Goal: Transaction & Acquisition: Purchase product/service

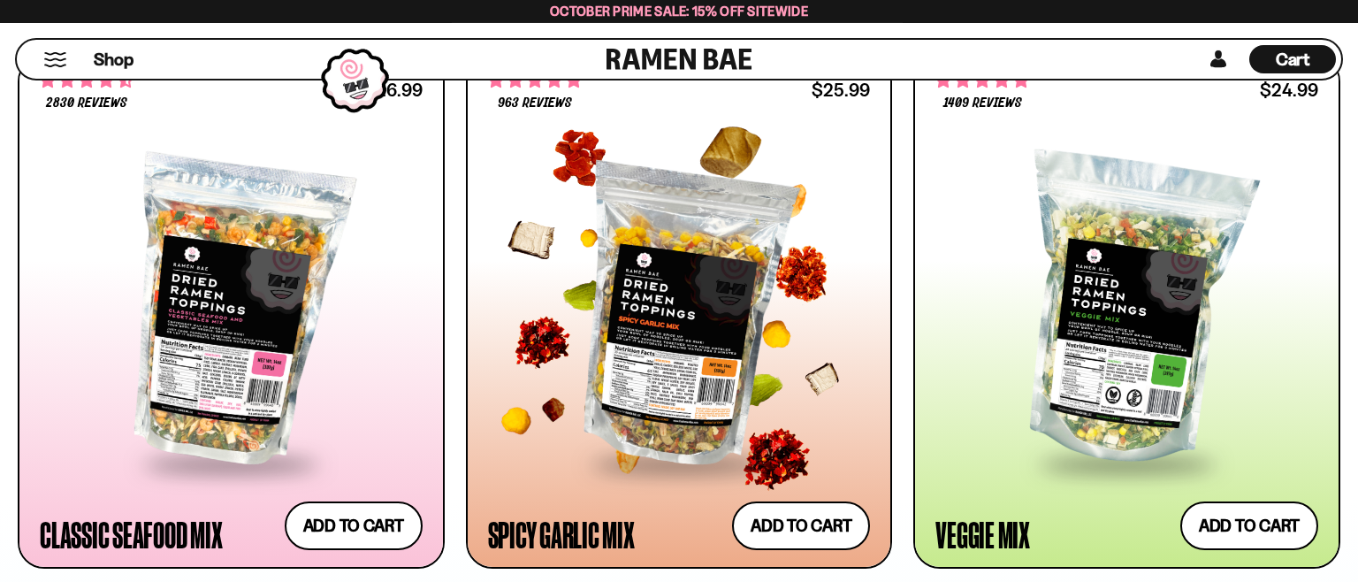
scroll to position [1120, 0]
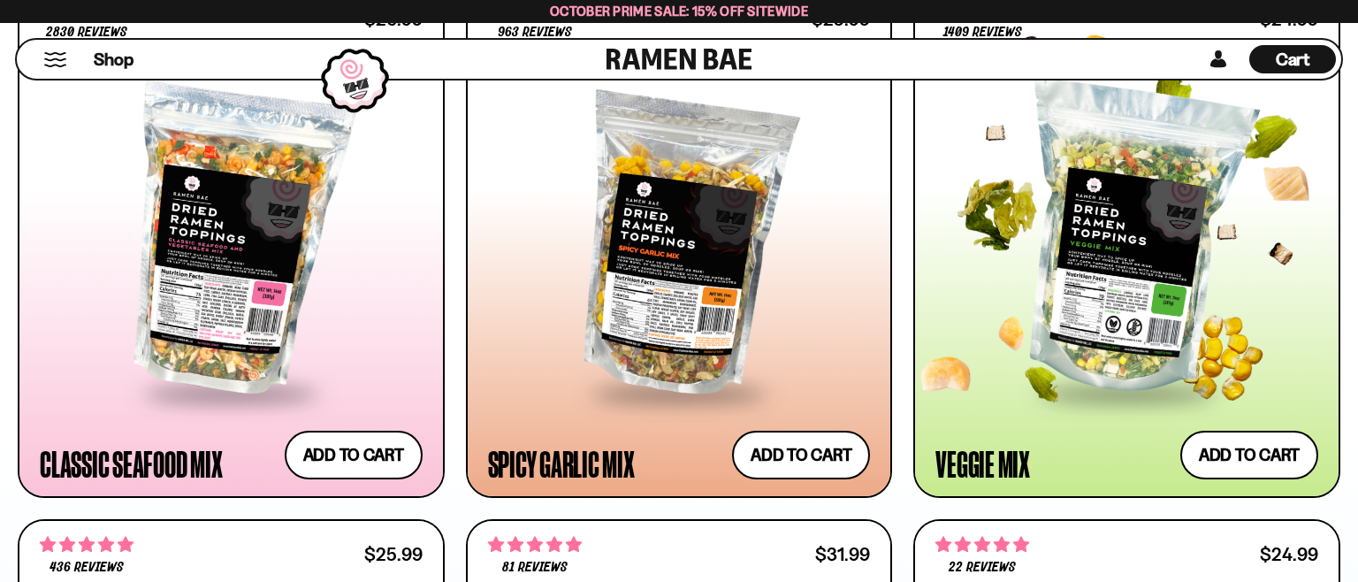
click at [1125, 316] on div at bounding box center [1126, 239] width 383 height 301
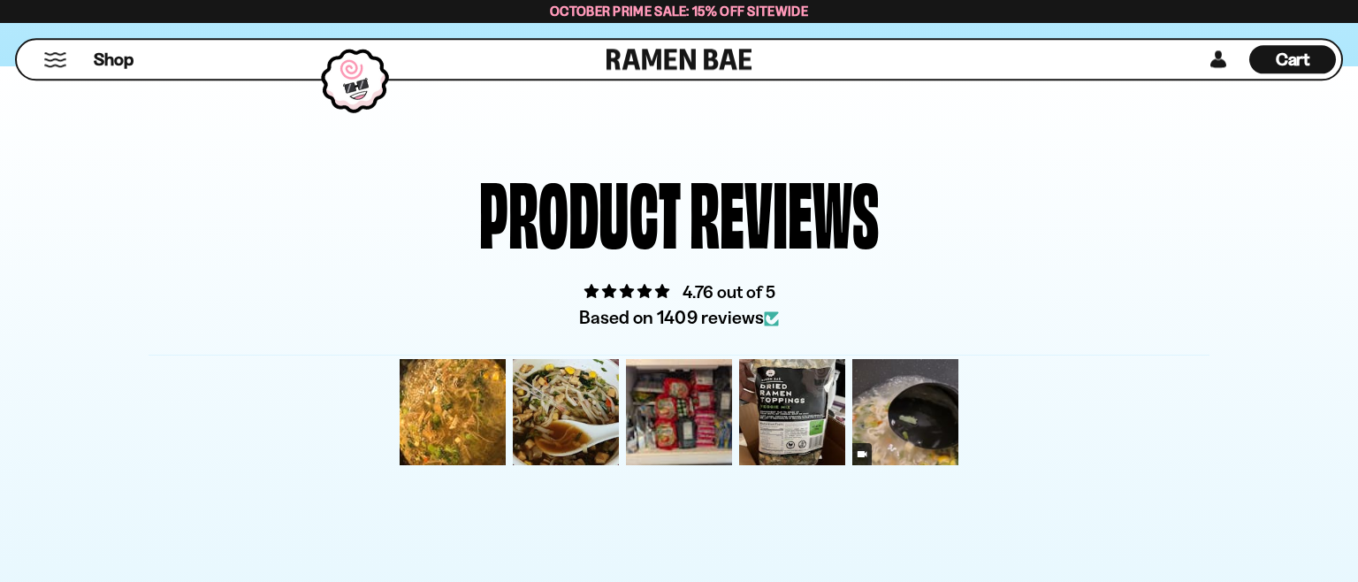
scroll to position [5601, 0]
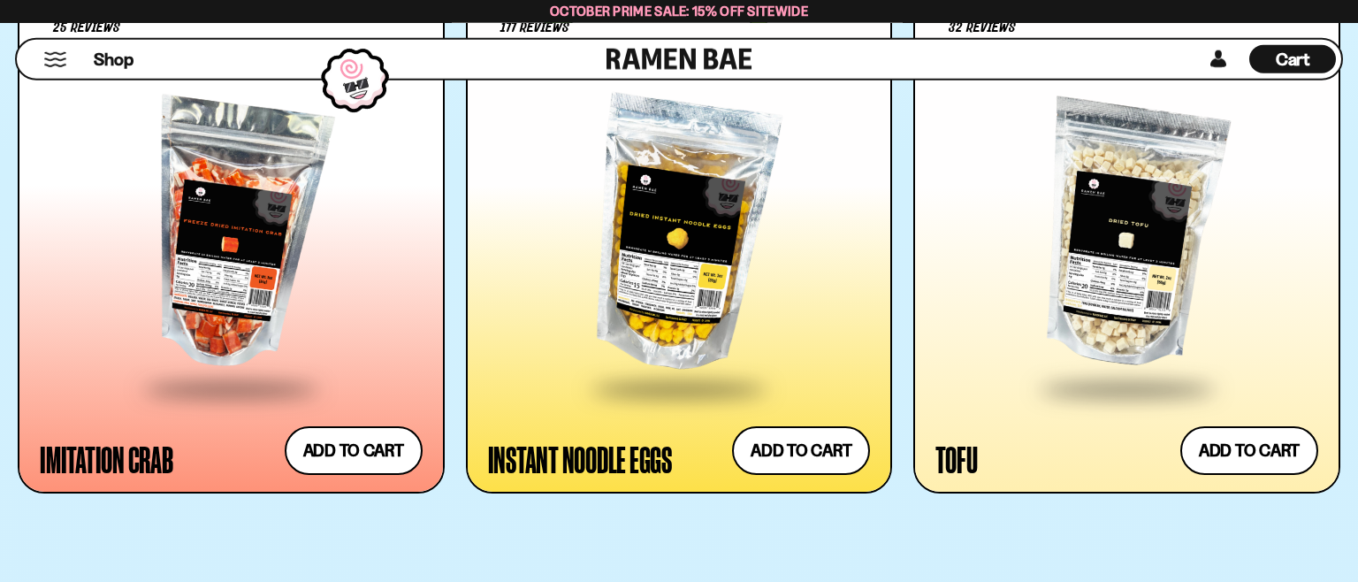
scroll to position [3268, 0]
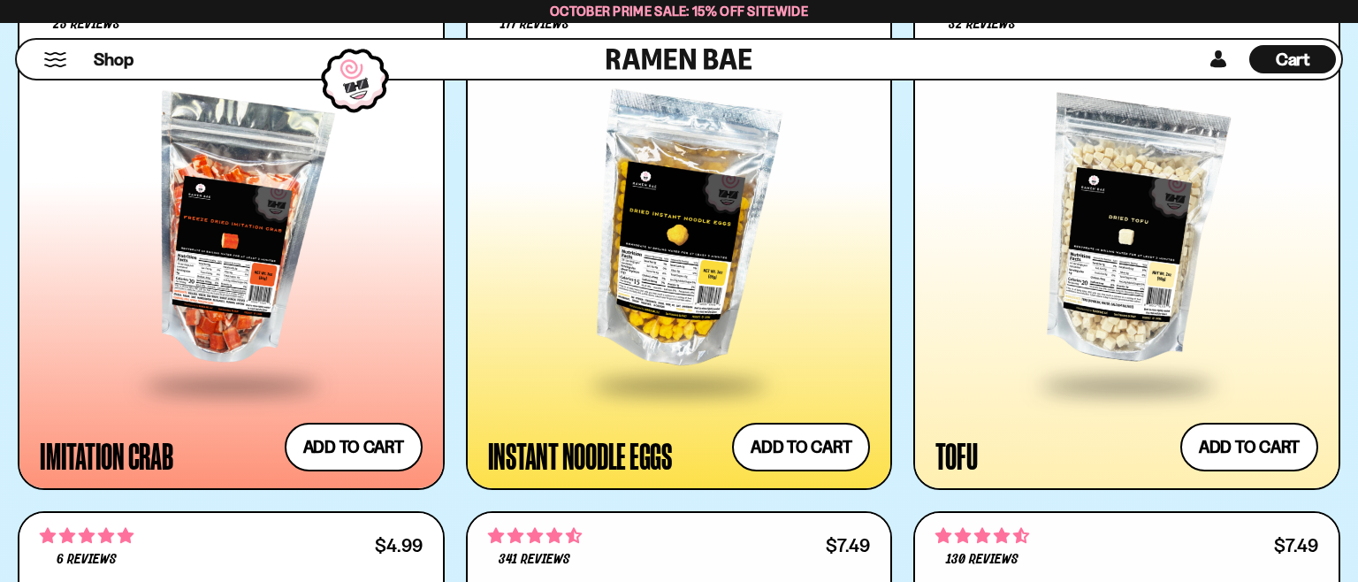
click at [691, 288] on div at bounding box center [679, 231] width 383 height 301
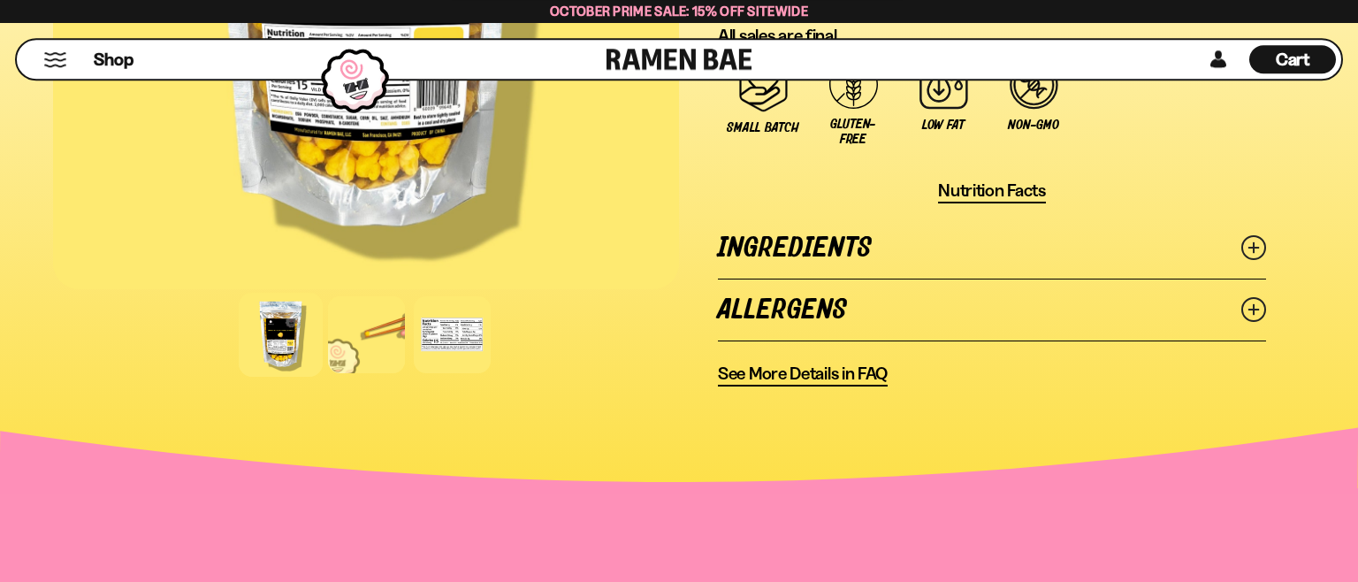
scroll to position [1400, 0]
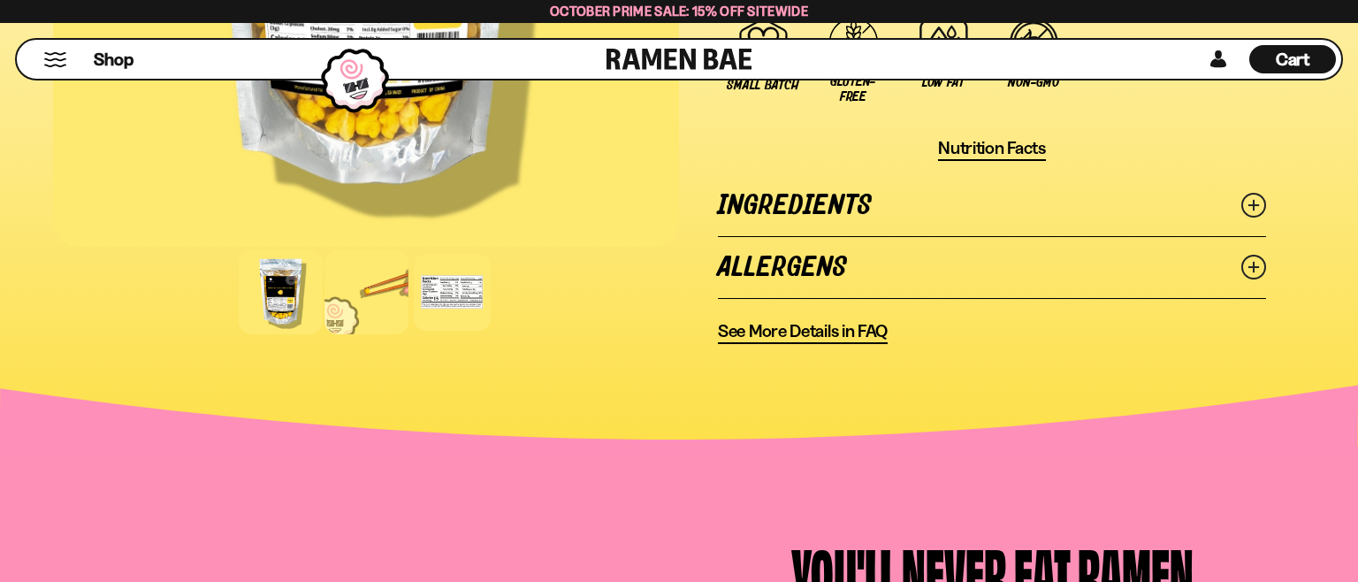
click at [370, 298] on div at bounding box center [366, 292] width 84 height 84
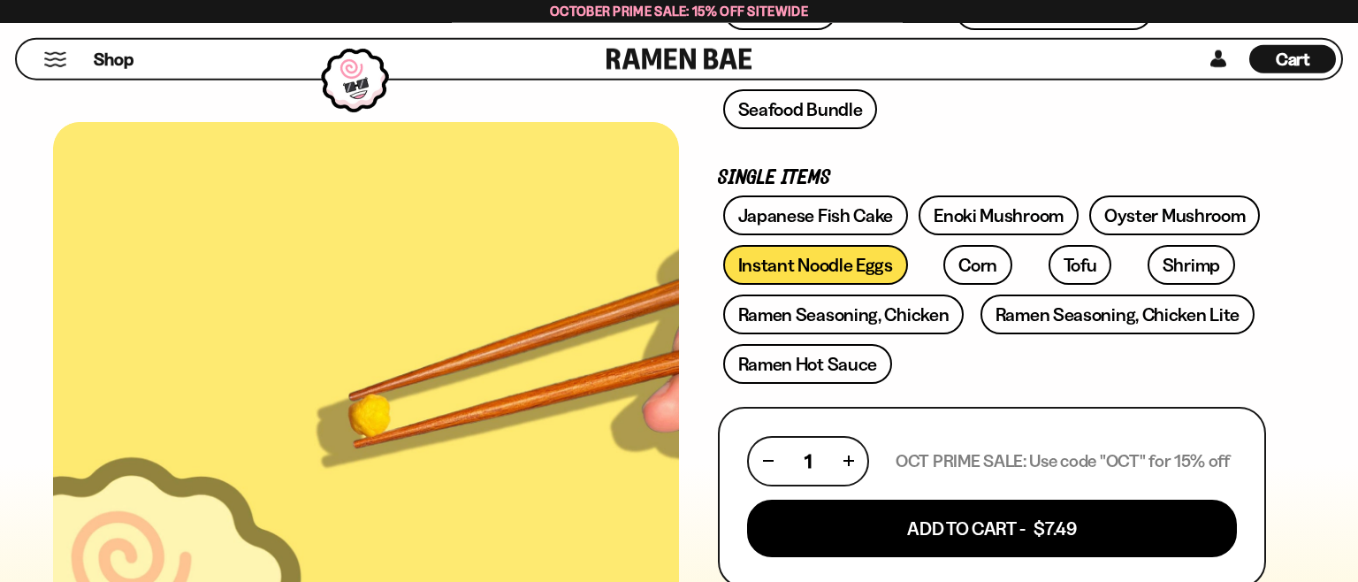
scroll to position [467, 0]
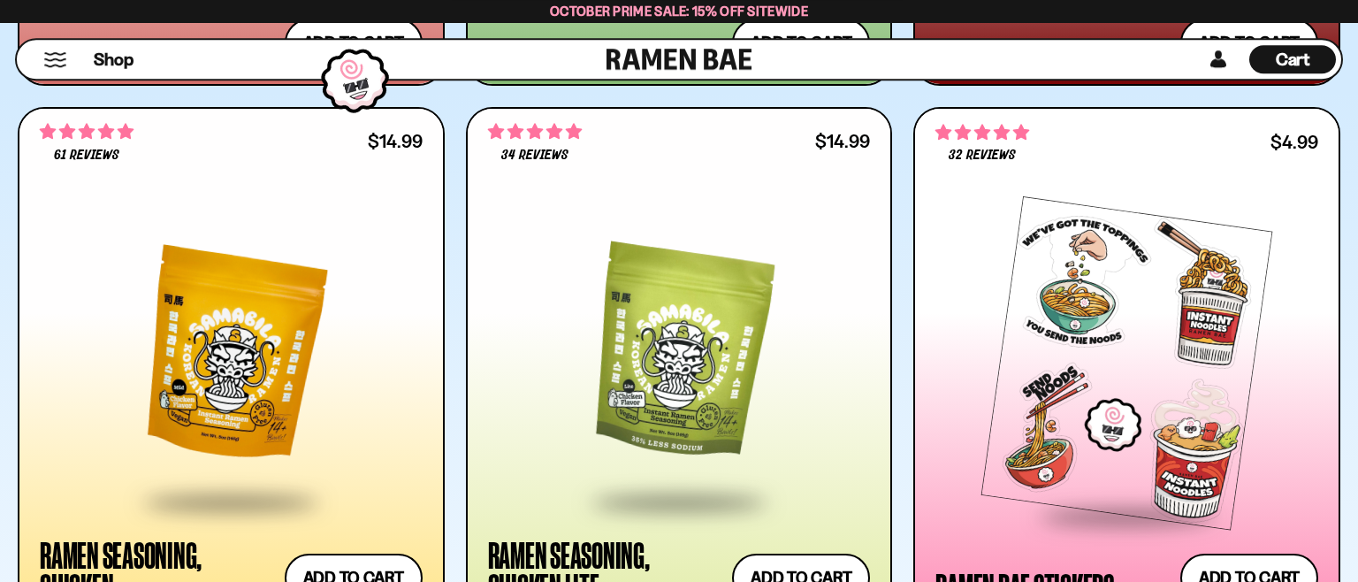
scroll to position [6348, 0]
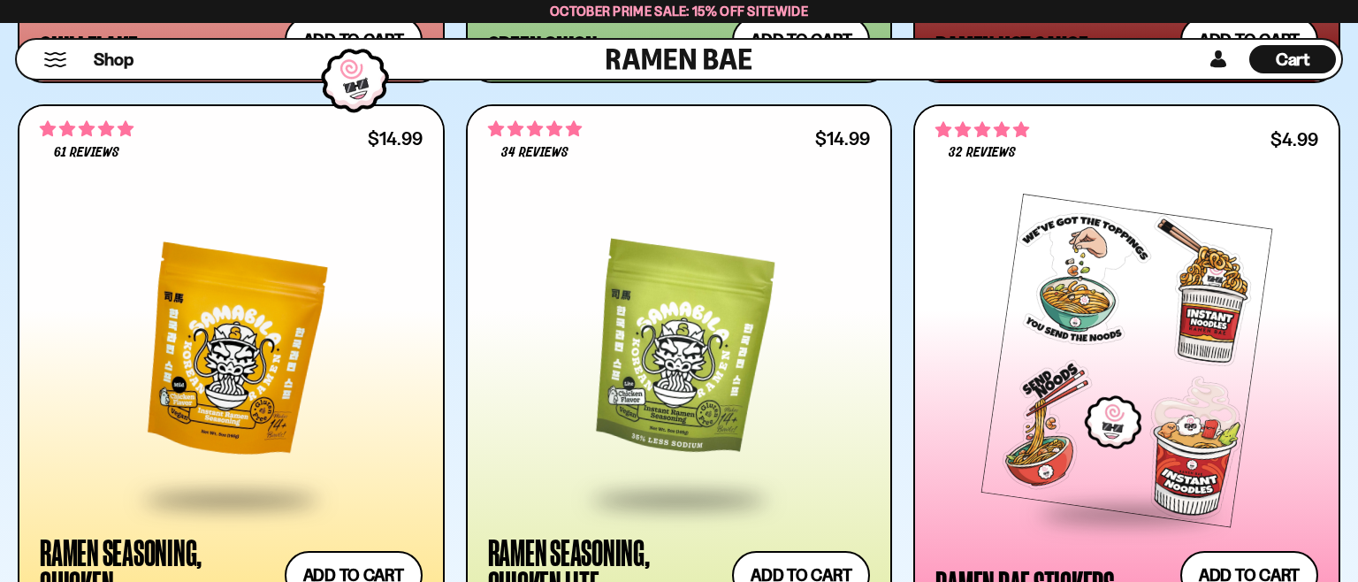
click at [652, 418] on div at bounding box center [679, 353] width 383 height 290
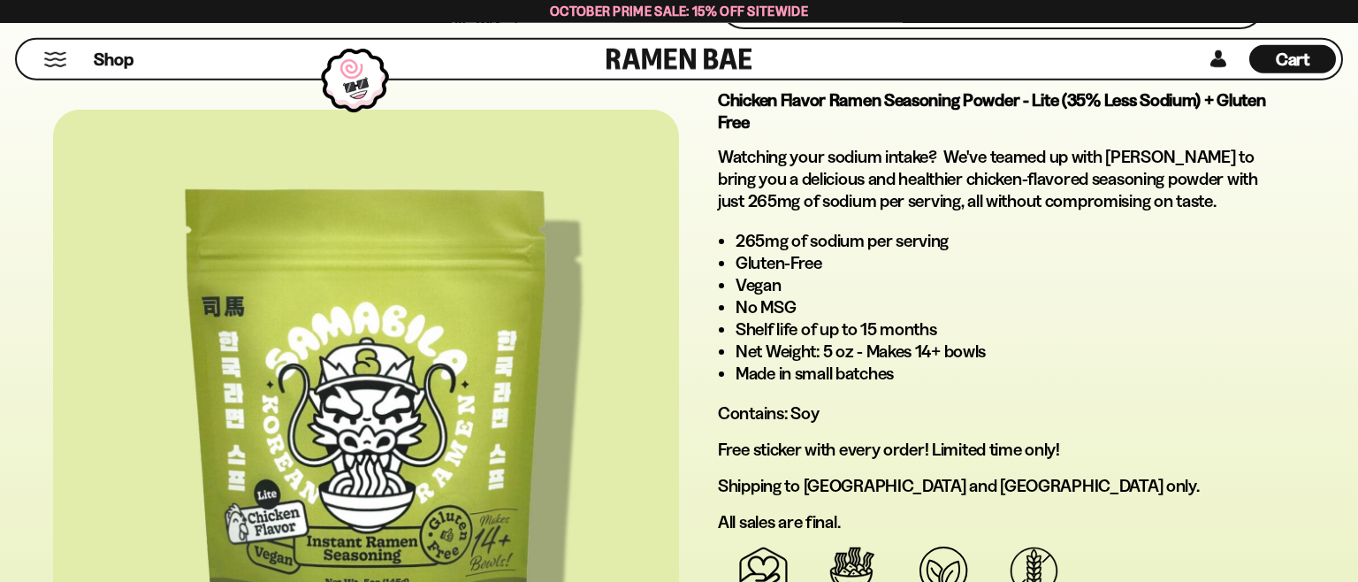
scroll to position [1026, 0]
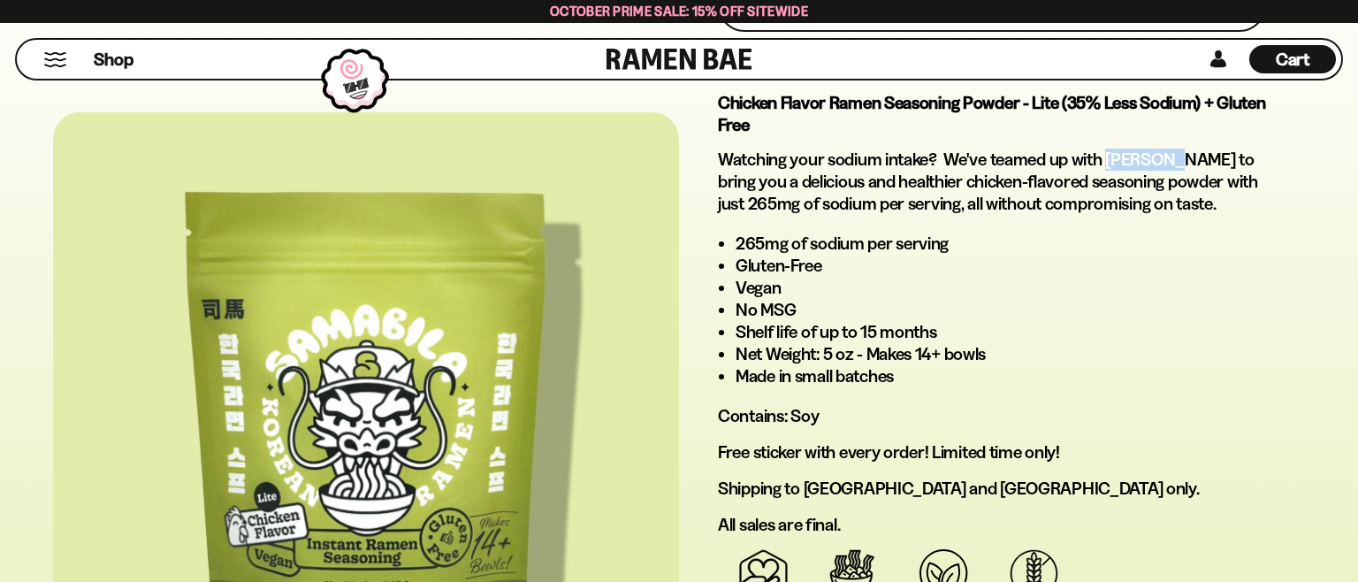
drag, startPoint x: 1110, startPoint y: 150, endPoint x: 1177, endPoint y: 152, distance: 66.3
click at [1177, 152] on p "Watching your sodium intake? We've teamed up with [PERSON_NAME] to bring you a …" at bounding box center [992, 182] width 548 height 66
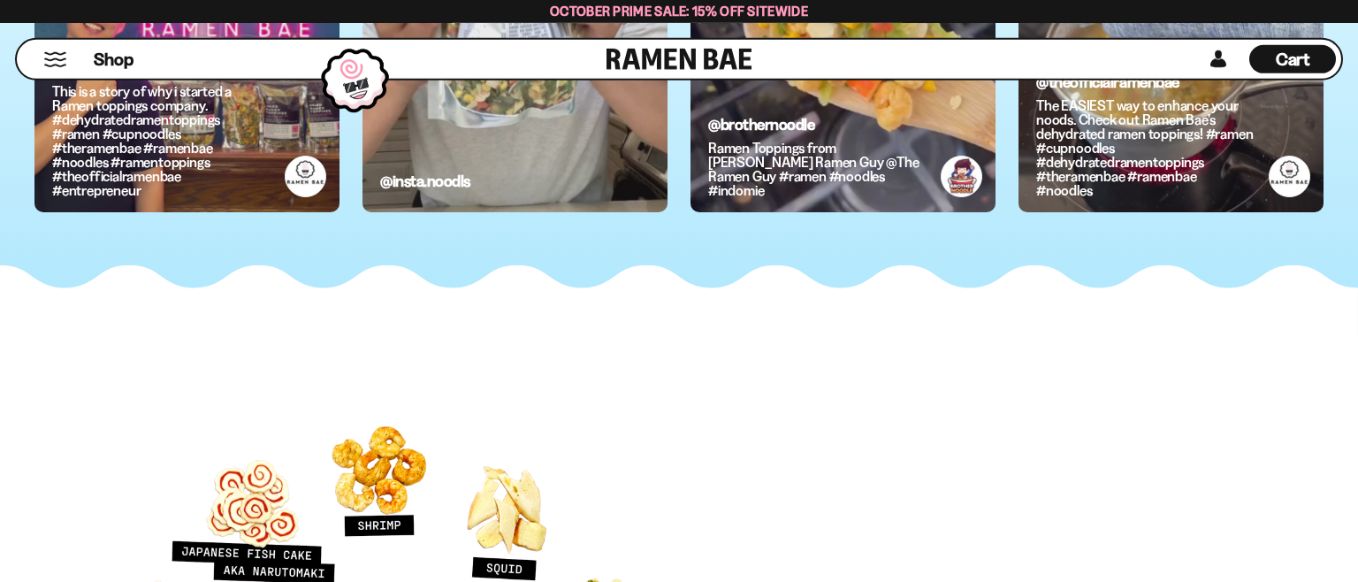
scroll to position [8122, 0]
